Goal: Ask a question

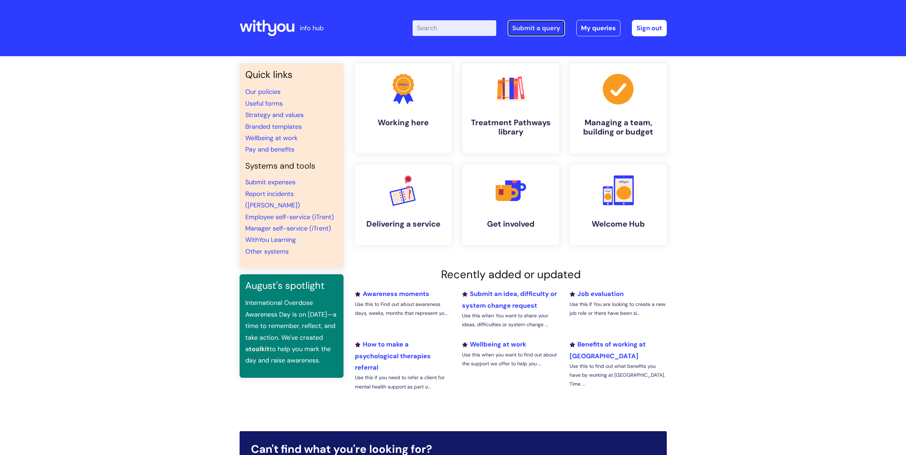
click at [527, 27] on link "Submit a query" at bounding box center [536, 28] width 57 height 16
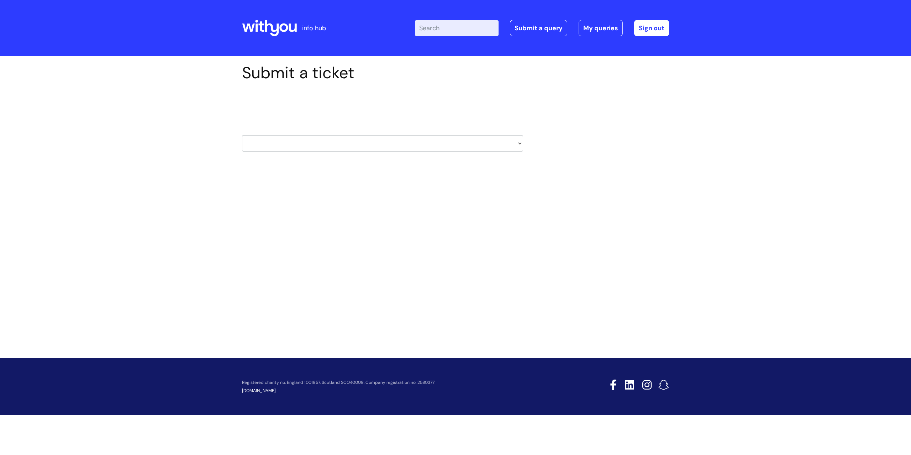
click at [519, 143] on select "HR / People IT and Support Clinical Drug Alerts Finance Accounts Data Support T…" at bounding box center [382, 143] width 281 height 16
click at [551, 146] on div "Submit a ticket Select issue type HR / People IT and Support Clinical Drug Aler…" at bounding box center [456, 118] width 438 height 110
click at [520, 141] on select "HR / People IT and Support Clinical Drug Alerts Finance Accounts Data Support T…" at bounding box center [382, 143] width 281 height 16
click at [654, 162] on div "Submit a ticket Select issue type HR / People IT and Support Clinical Drug Aler…" at bounding box center [456, 118] width 438 height 110
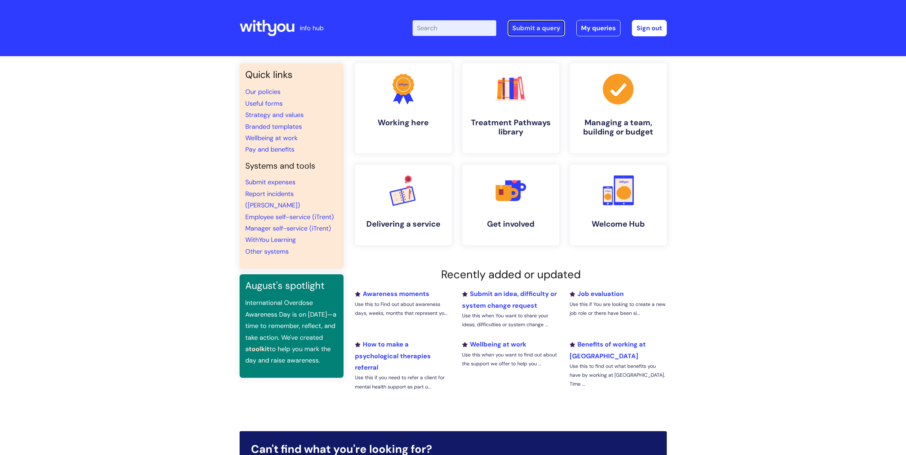
click at [538, 24] on link "Submit a query" at bounding box center [536, 28] width 57 height 16
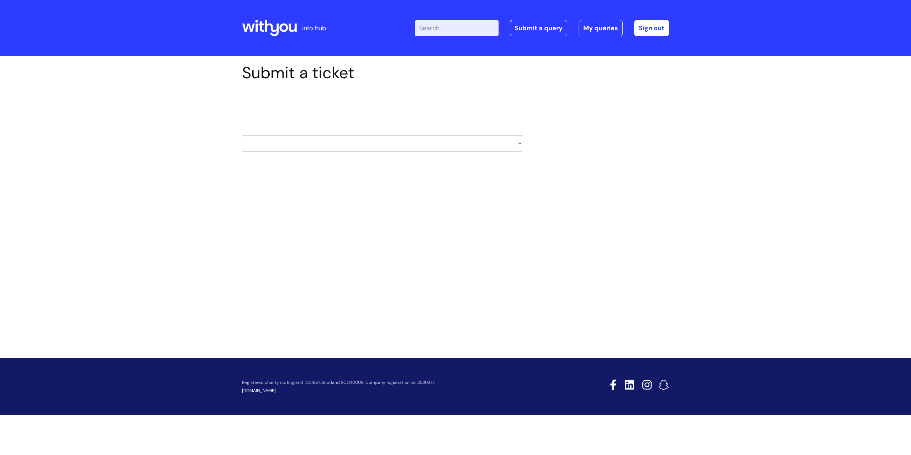
click at [520, 144] on select "HR / People IT and Support Clinical Drug Alerts Finance Accounts Data Support T…" at bounding box center [382, 143] width 281 height 16
